Goal: Transaction & Acquisition: Subscribe to service/newsletter

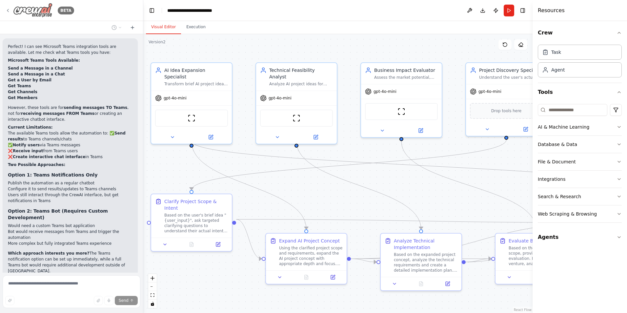
click at [8, 10] on icon at bounding box center [7, 10] width 5 height 5
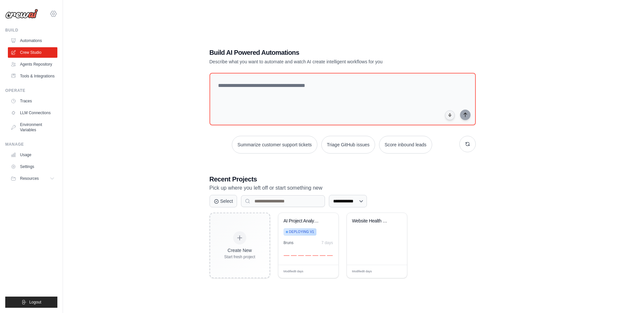
click at [54, 15] on icon at bounding box center [54, 14] width 8 height 8
click at [75, 43] on span "Settings" at bounding box center [82, 40] width 52 height 7
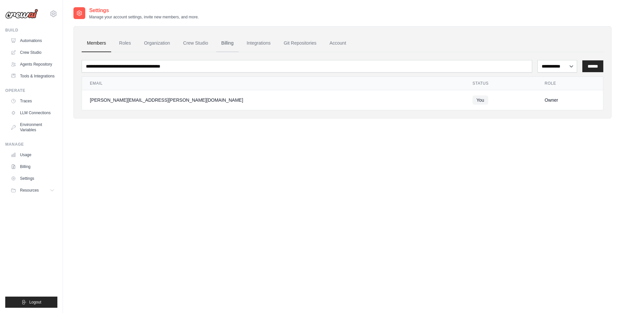
click at [225, 40] on link "Billing" at bounding box center [227, 43] width 23 height 18
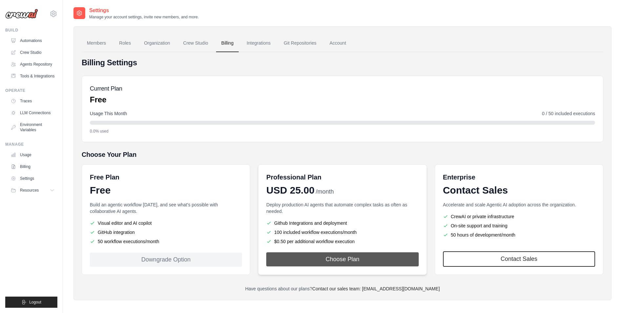
click at [360, 258] on button "Choose Plan" at bounding box center [342, 259] width 152 height 14
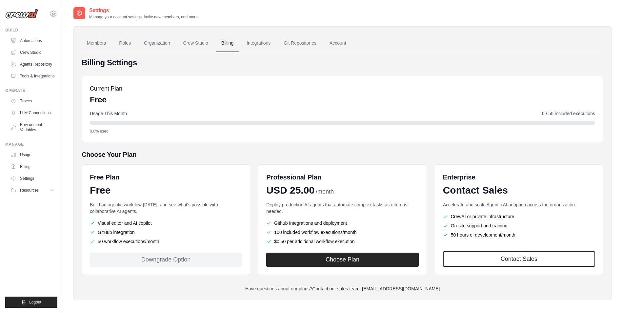
click at [286, 153] on h5 "Choose Your Plan" at bounding box center [343, 154] width 522 height 9
click at [204, 275] on div "Billing Settings Current Plan Free Usage This Month 0 / 50 included executions …" at bounding box center [343, 174] width 522 height 234
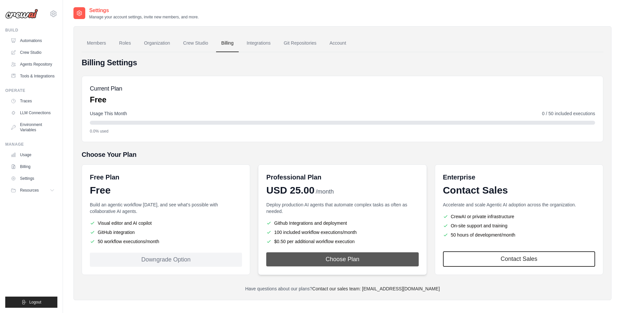
click at [323, 258] on button "Choose Plan" at bounding box center [342, 259] width 152 height 14
